Goal: Check status

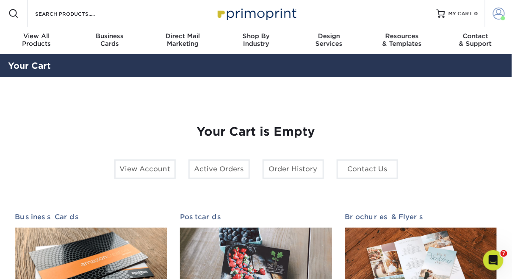
click at [499, 14] on span at bounding box center [499, 14] width 12 height 12
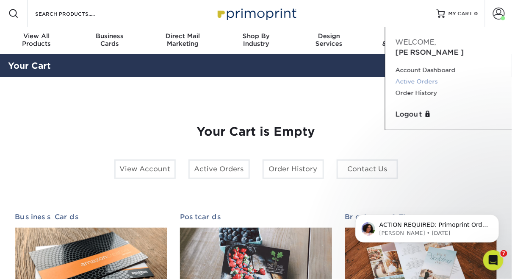
click at [422, 76] on link "Active Orders" at bounding box center [448, 81] width 106 height 11
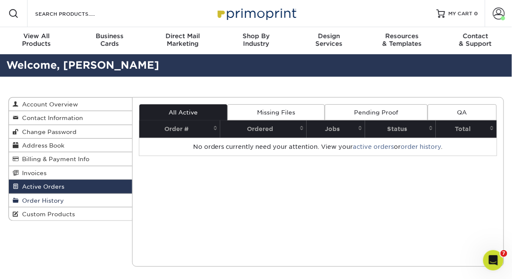
click at [49, 199] on span "Order History" at bounding box center [41, 200] width 45 height 7
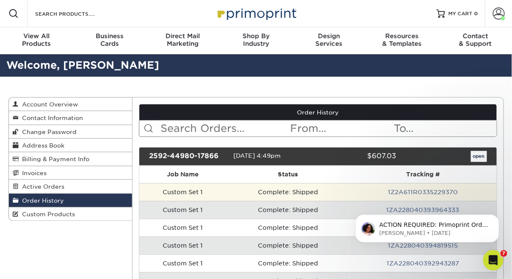
scroll to position [23, 0]
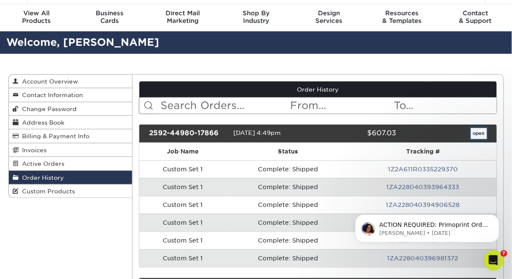
click at [484, 128] on link "open" at bounding box center [479, 133] width 16 height 11
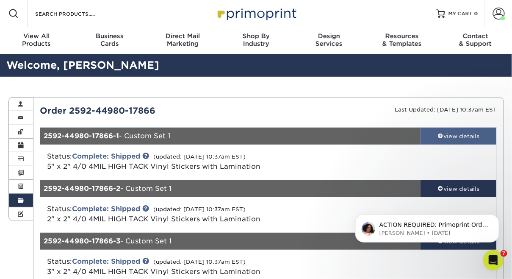
click at [471, 133] on div "view details" at bounding box center [458, 136] width 76 height 8
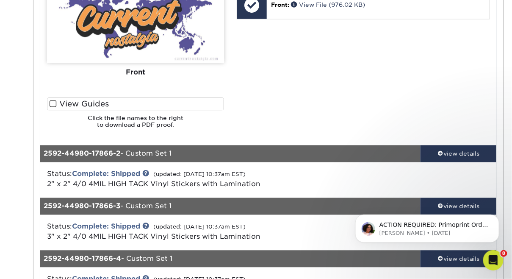
scroll to position [436, 0]
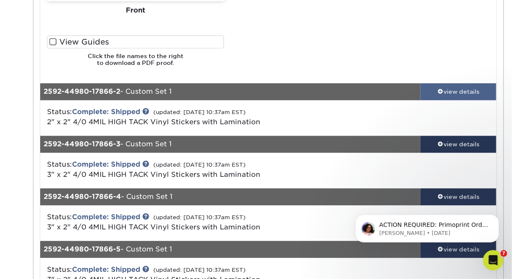
click at [466, 97] on link "view details" at bounding box center [458, 91] width 76 height 17
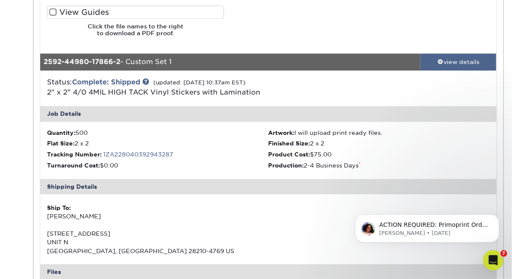
scroll to position [465, 0]
